Goal: Task Accomplishment & Management: Manage account settings

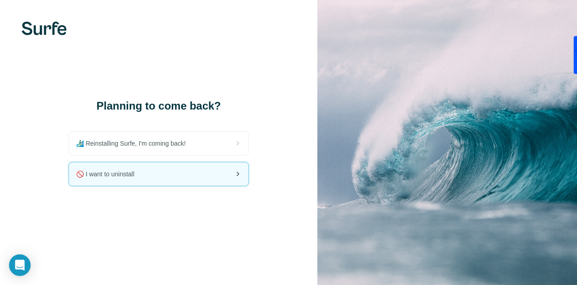
click at [140, 173] on span "🚫 I want to uninstall" at bounding box center [108, 173] width 65 height 9
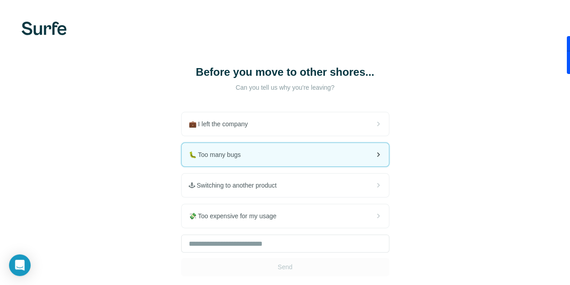
click at [182, 156] on div "🐛 Too many bugs" at bounding box center [285, 154] width 207 height 23
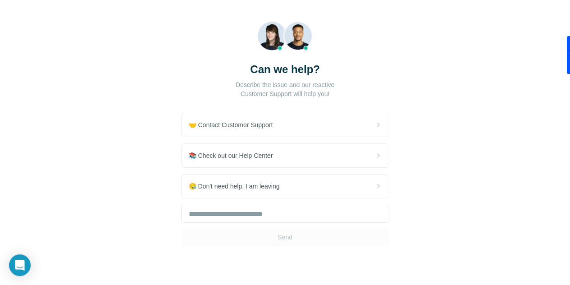
scroll to position [69, 0]
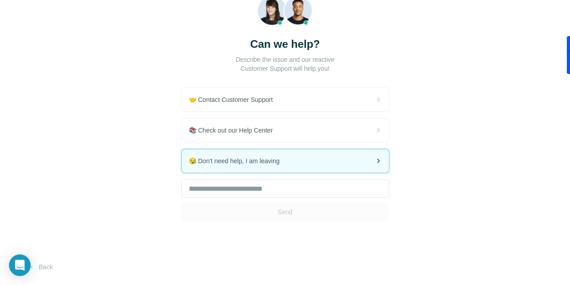
click at [191, 161] on div "😪 Don't need help, I am leaving" at bounding box center [285, 160] width 207 height 23
